Goal: Transaction & Acquisition: Obtain resource

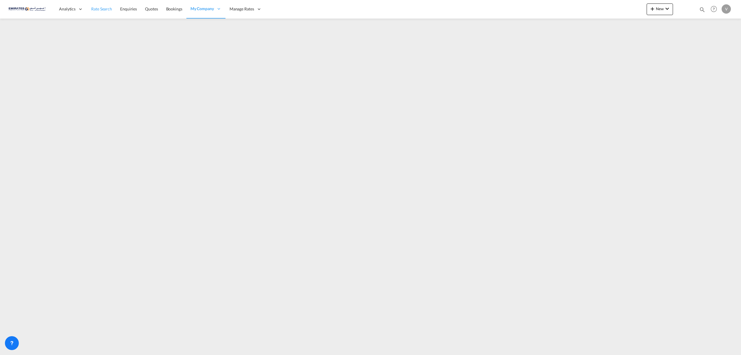
click at [97, 10] on span "Rate Search" at bounding box center [101, 8] width 21 height 5
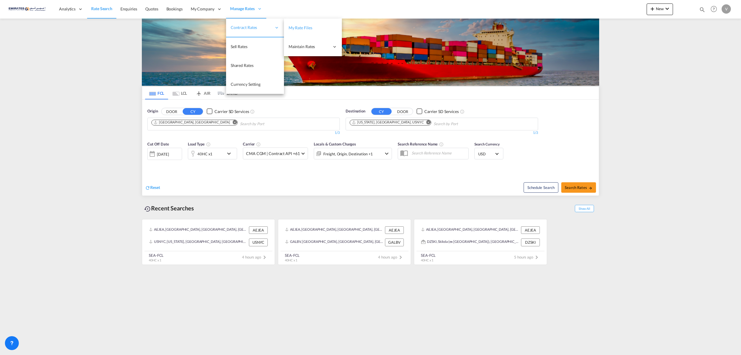
click at [299, 27] on span "My Rate Files" at bounding box center [301, 27] width 24 height 5
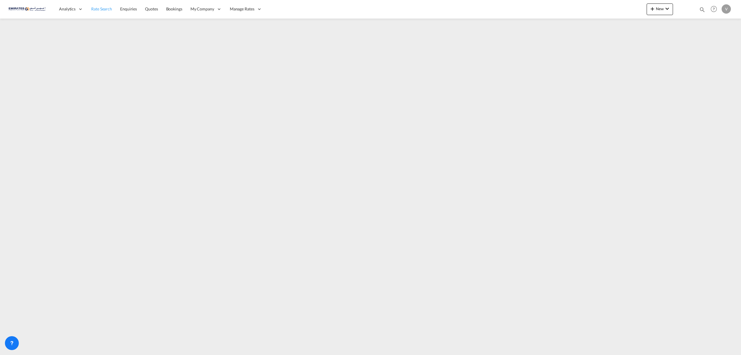
click at [108, 8] on span "Rate Search" at bounding box center [101, 8] width 21 height 5
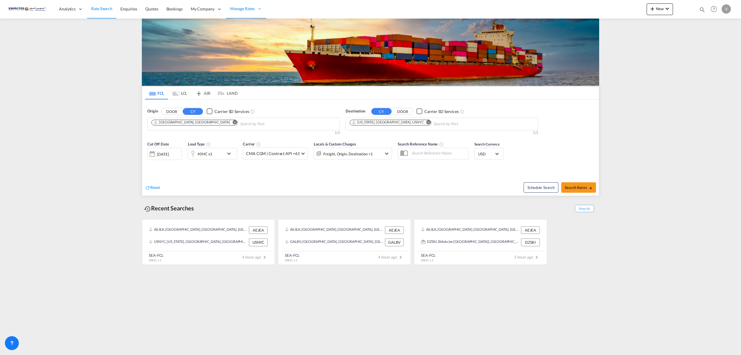
click at [362, 125] on md-chip "[US_STATE], [GEOGRAPHIC_DATA], USNYC" at bounding box center [391, 123] width 82 height 6
click at [426, 122] on md-icon "Remove" at bounding box center [428, 122] width 4 height 4
type input "hamad"
click at [359, 152] on div "Hamad [GEOGRAPHIC_DATA] QAHMD" at bounding box center [395, 154] width 110 height 17
click at [574, 191] on button "Search Rates" at bounding box center [578, 187] width 35 height 10
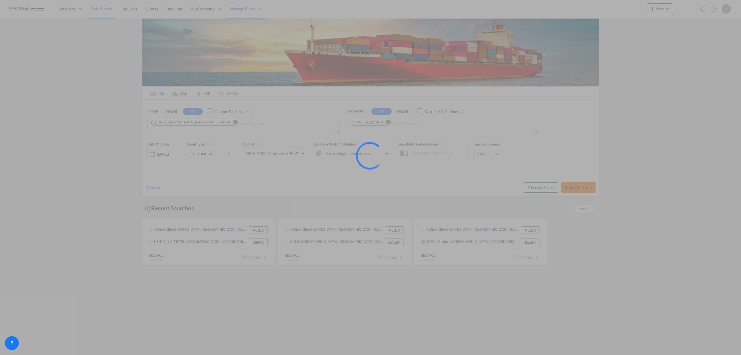
type input "AEJEA to QAHMD / [DATE]"
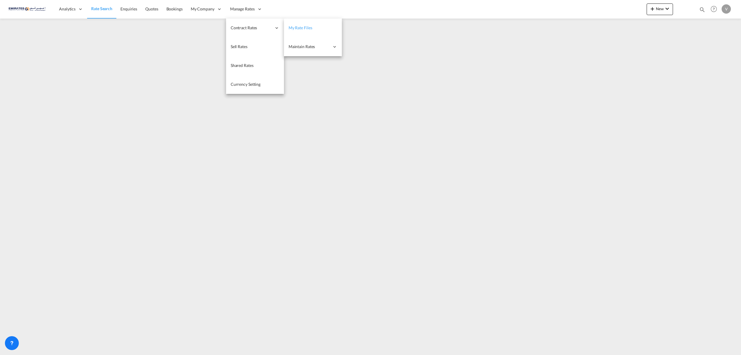
click at [307, 30] on span "My Rate Files" at bounding box center [301, 28] width 24 height 6
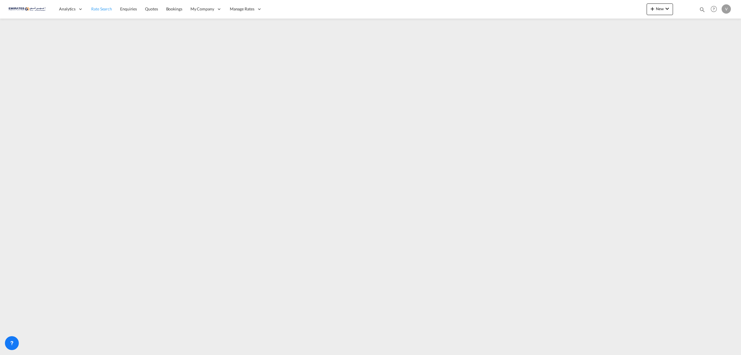
click at [94, 10] on span "Rate Search" at bounding box center [101, 8] width 21 height 5
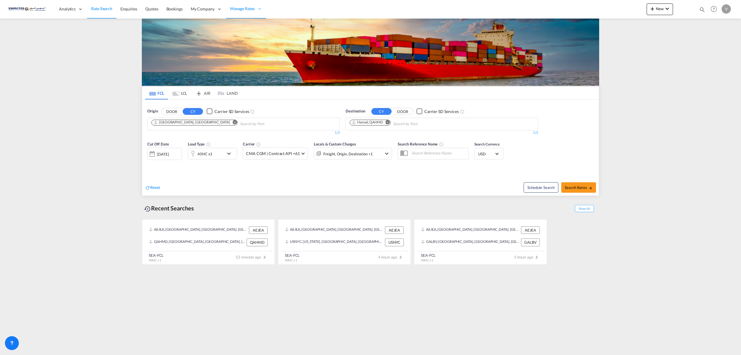
click at [387, 124] on md-icon "Remove" at bounding box center [388, 122] width 4 height 4
type input "[DEMOGRAPHIC_DATA]"
click at [364, 153] on div "[DEMOGRAPHIC_DATA] [GEOGRAPHIC_DATA] MVMLE" at bounding box center [395, 154] width 110 height 17
click at [229, 153] on md-icon "icon-chevron-down" at bounding box center [230, 153] width 10 height 7
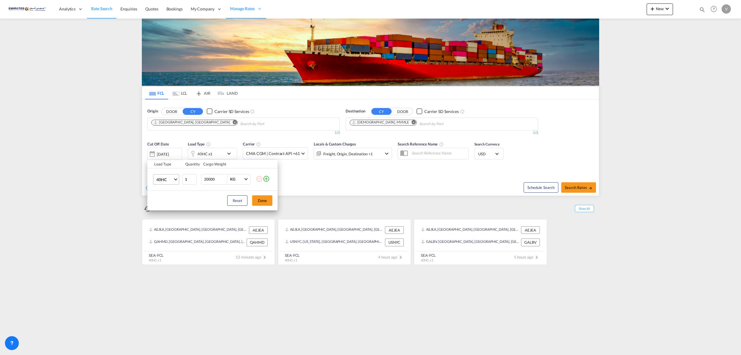
click at [177, 179] on md-select-value "40HC" at bounding box center [167, 179] width 23 height 10
click at [166, 153] on div "20GP" at bounding box center [161, 152] width 10 height 6
click at [265, 204] on button "Done" at bounding box center [262, 200] width 20 height 10
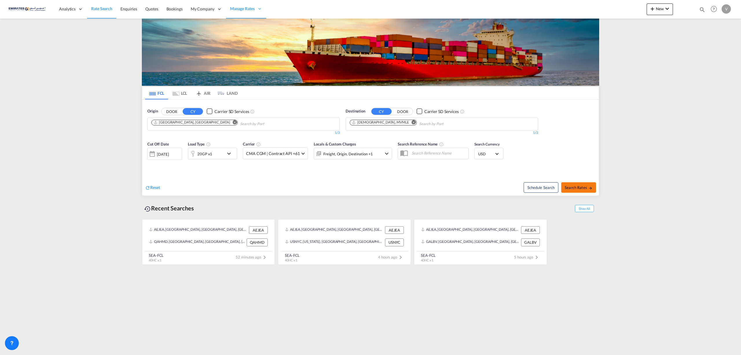
click at [568, 186] on span "Search Rates" at bounding box center [579, 187] width 28 height 5
type input "AEJEA to MVMLE / [DATE]"
